Goal: Information Seeking & Learning: Learn about a topic

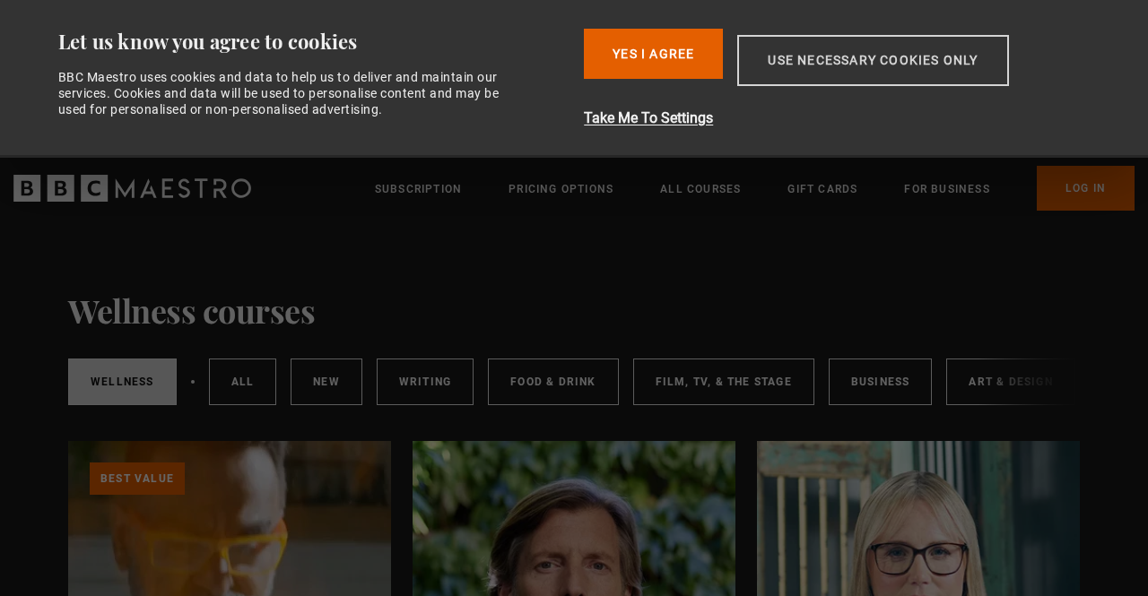
click at [842, 65] on button "Use necessary cookies only" at bounding box center [872, 60] width 271 height 51
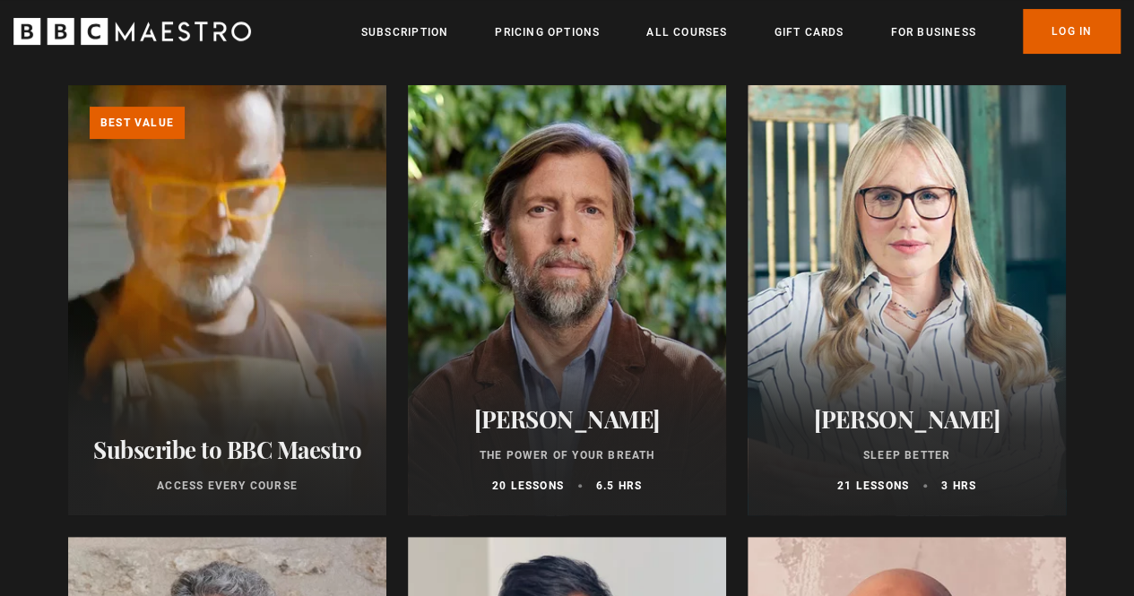
scroll to position [206, 0]
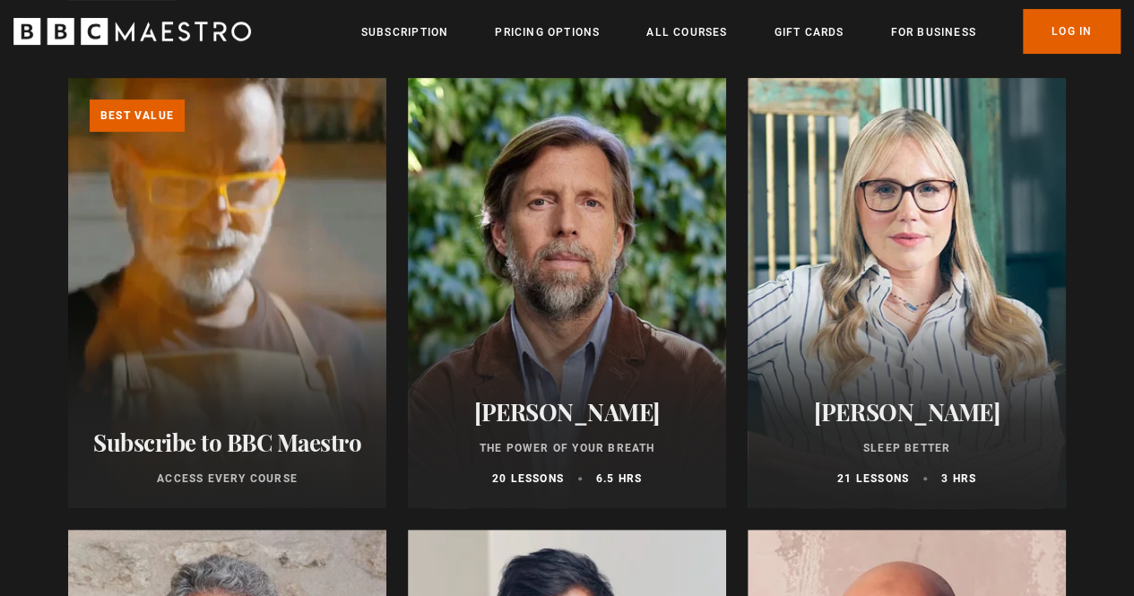
click at [571, 271] on div at bounding box center [567, 293] width 318 height 430
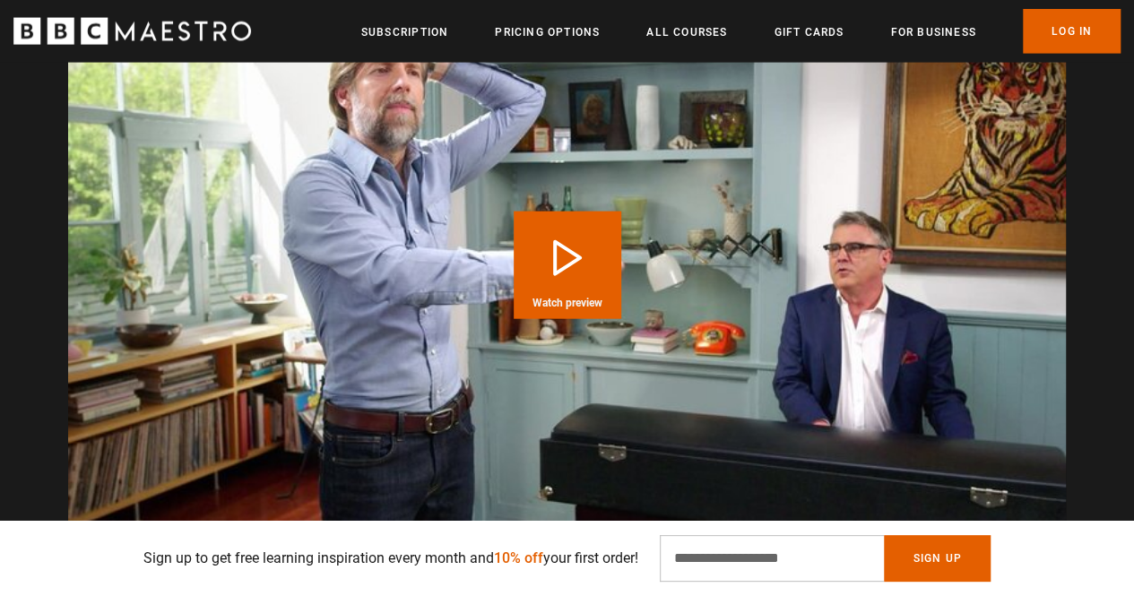
scroll to position [2032, 0]
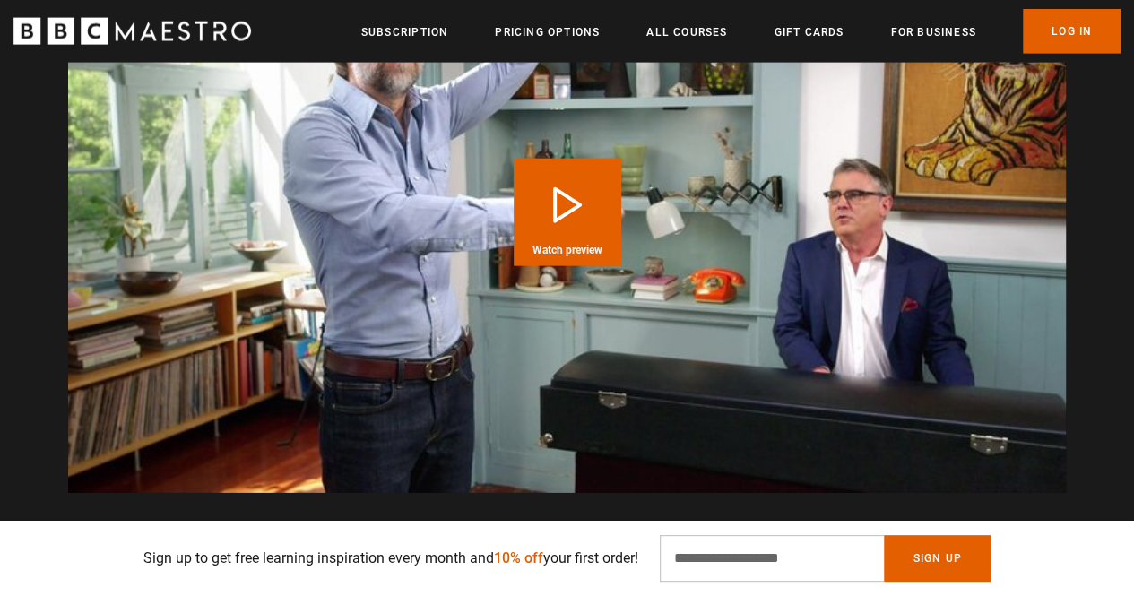
drag, startPoint x: 1140, startPoint y: 40, endPoint x: 1139, endPoint y: 200, distance: 159.6
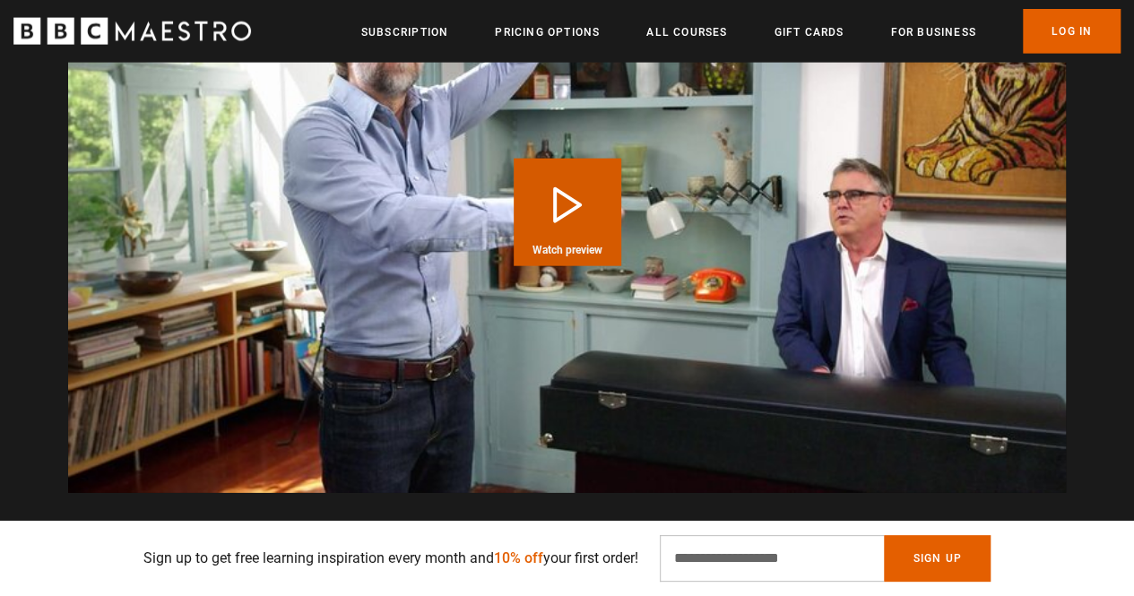
click at [567, 209] on button "Play Course overview for The Power of Your Breath with James Nestor Watch previ…" at bounding box center [568, 213] width 108 height 108
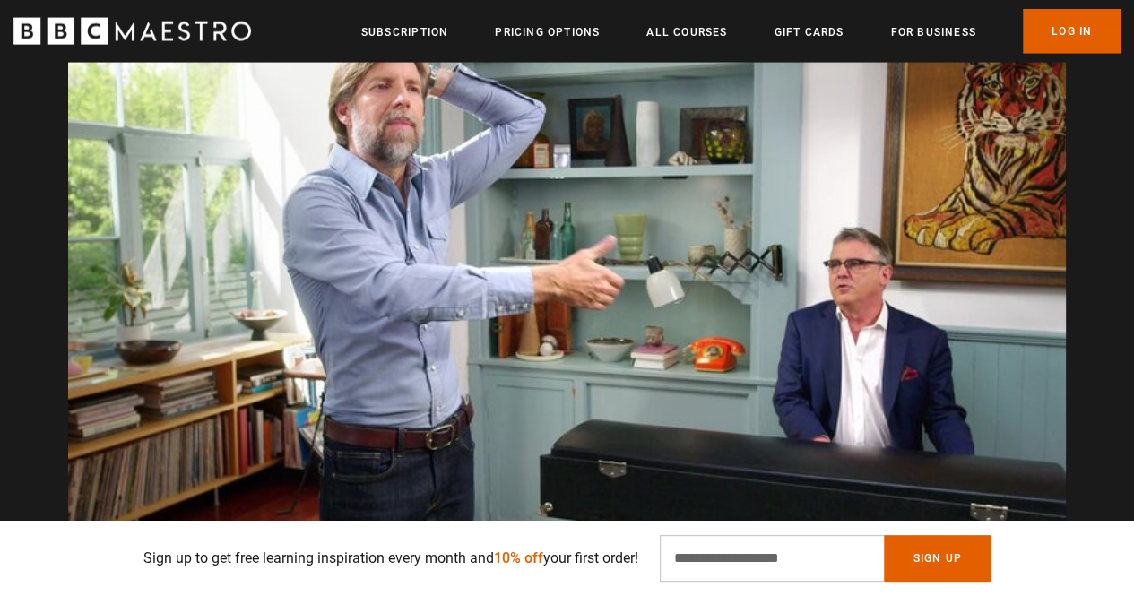
scroll to position [0, 683]
click at [91, 543] on div "Sign up to get free learning inspiration every month and 10% off your first ord…" at bounding box center [567, 558] width 998 height 47
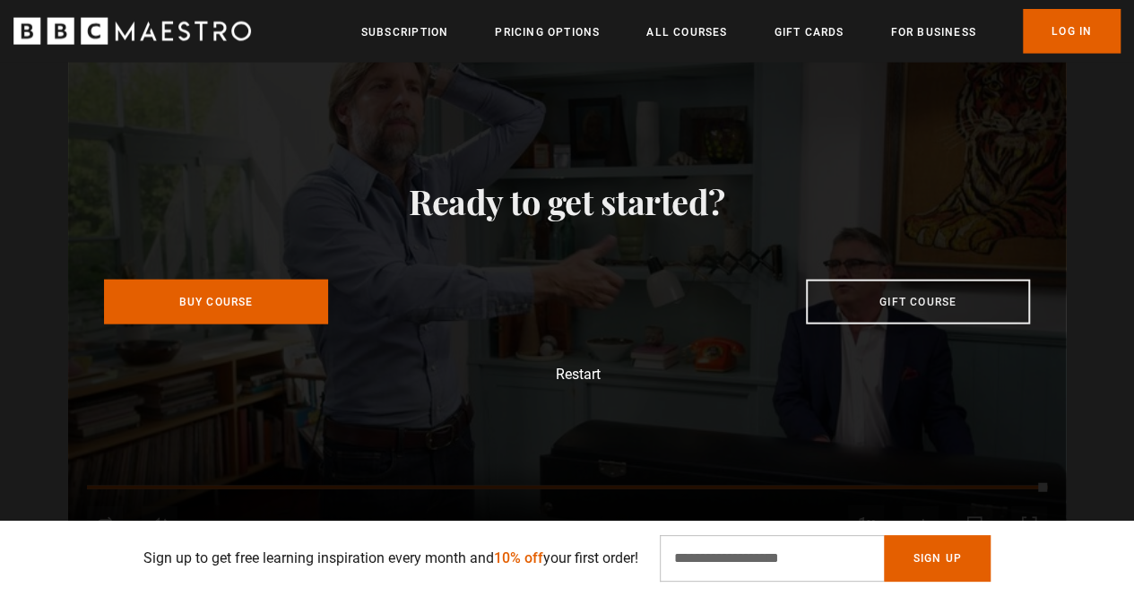
scroll to position [0, 2962]
